Goal: Task Accomplishment & Management: Complete application form

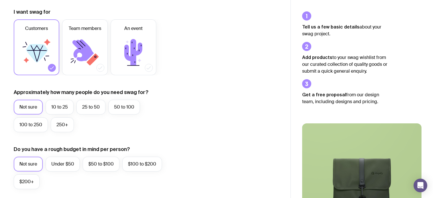
scroll to position [286, 0]
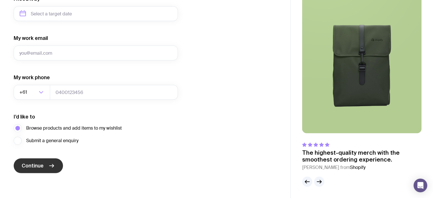
click at [51, 171] on button "Continue" at bounding box center [38, 166] width 49 height 15
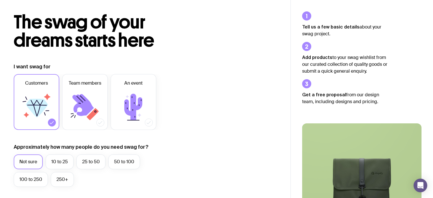
scroll to position [24, 0]
click at [87, 108] on icon at bounding box center [82, 105] width 21 height 22
click at [0, 0] on input "Team members" at bounding box center [0, 0] width 0 height 0
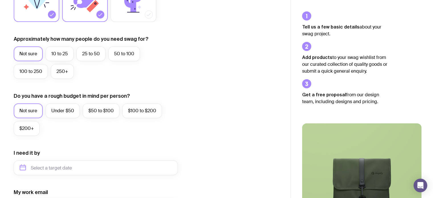
click at [0, 0] on input "Customers" at bounding box center [0, 0] width 0 height 0
click at [55, 54] on label "10 to 25" at bounding box center [60, 54] width 28 height 15
click at [0, 0] on input "10 to 25" at bounding box center [0, 0] width 0 height 0
click at [88, 56] on label "25 to 50" at bounding box center [90, 54] width 29 height 15
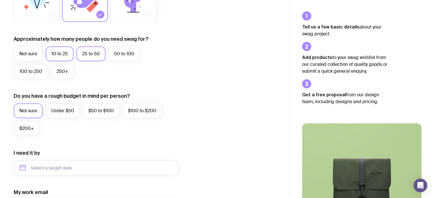
click at [0, 0] on input "25 to 50" at bounding box center [0, 0] width 0 height 0
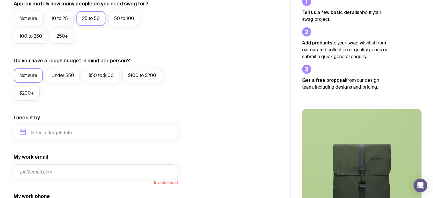
scroll to position [170, 0]
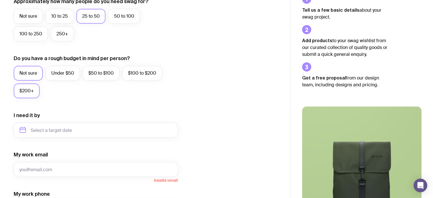
click at [27, 90] on label "$200+" at bounding box center [27, 91] width 26 height 15
click at [0, 0] on input "$200+" at bounding box center [0, 0] width 0 height 0
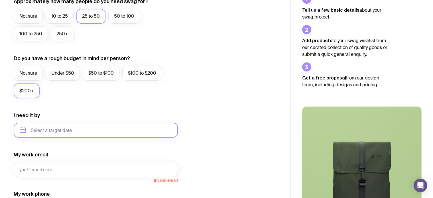
click at [72, 131] on input "text" at bounding box center [96, 130] width 164 height 15
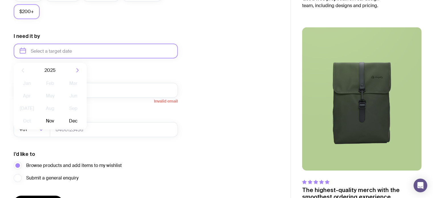
scroll to position [250, 0]
click at [46, 121] on button "Nov" at bounding box center [50, 120] width 21 height 11
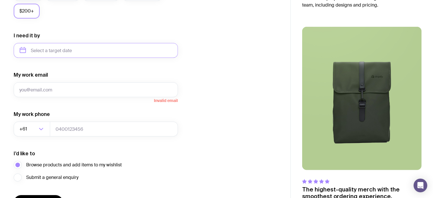
type input "[DATE]"
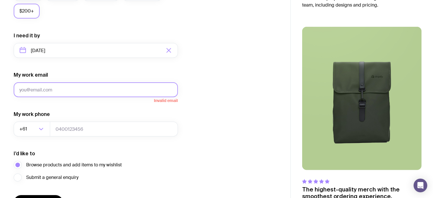
click at [51, 85] on input "My work email" at bounding box center [96, 89] width 164 height 15
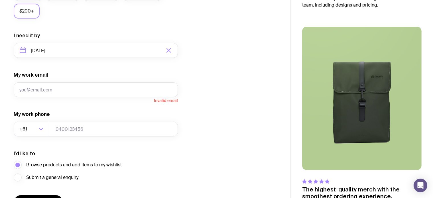
click at [104, 66] on form "I want swag for Customers Team members An event Approximately how many people d…" at bounding box center [96, 24] width 164 height 373
